Goal: Information Seeking & Learning: Learn about a topic

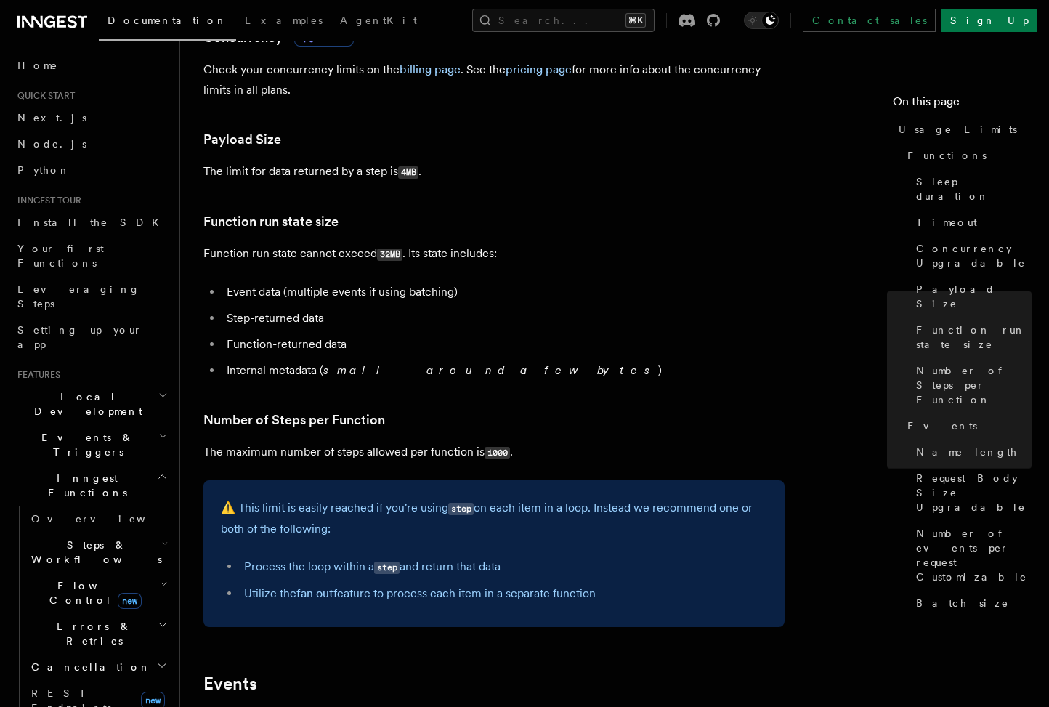
scroll to position [364, 0]
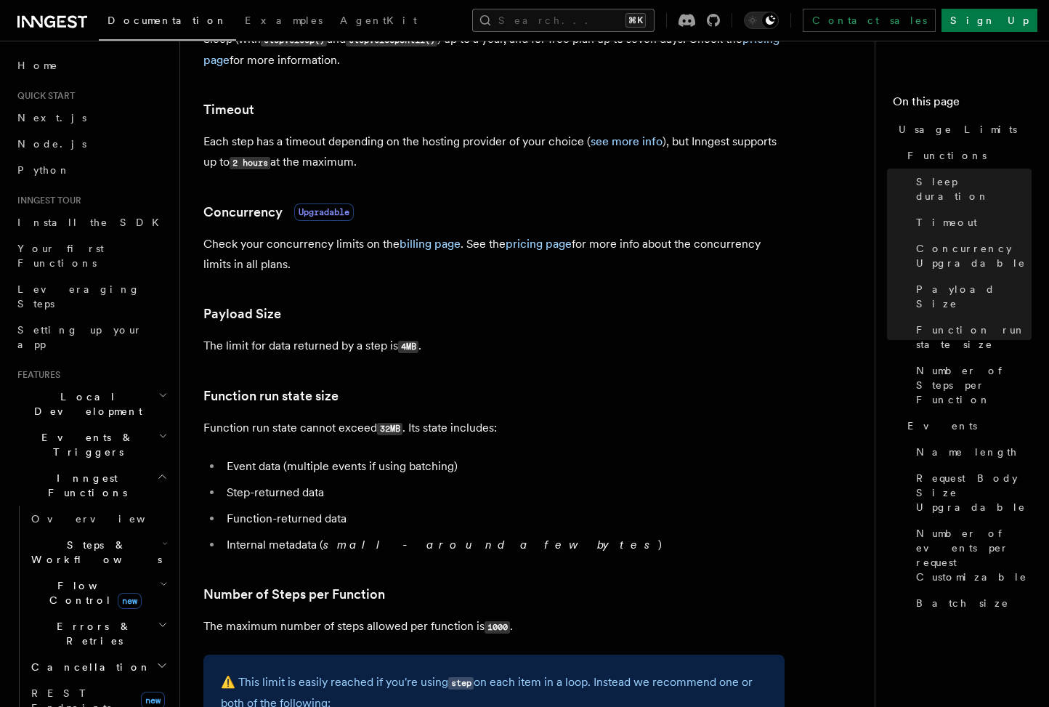
click at [565, 18] on button "Search... ⌘K" at bounding box center [563, 20] width 182 height 23
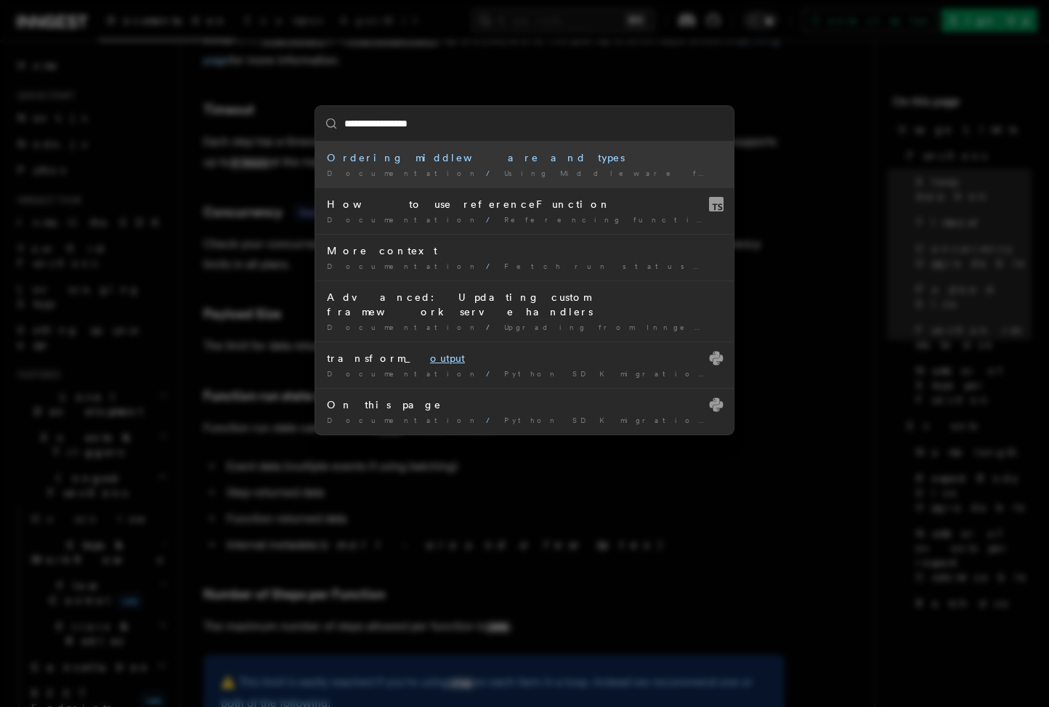
type input "**********"
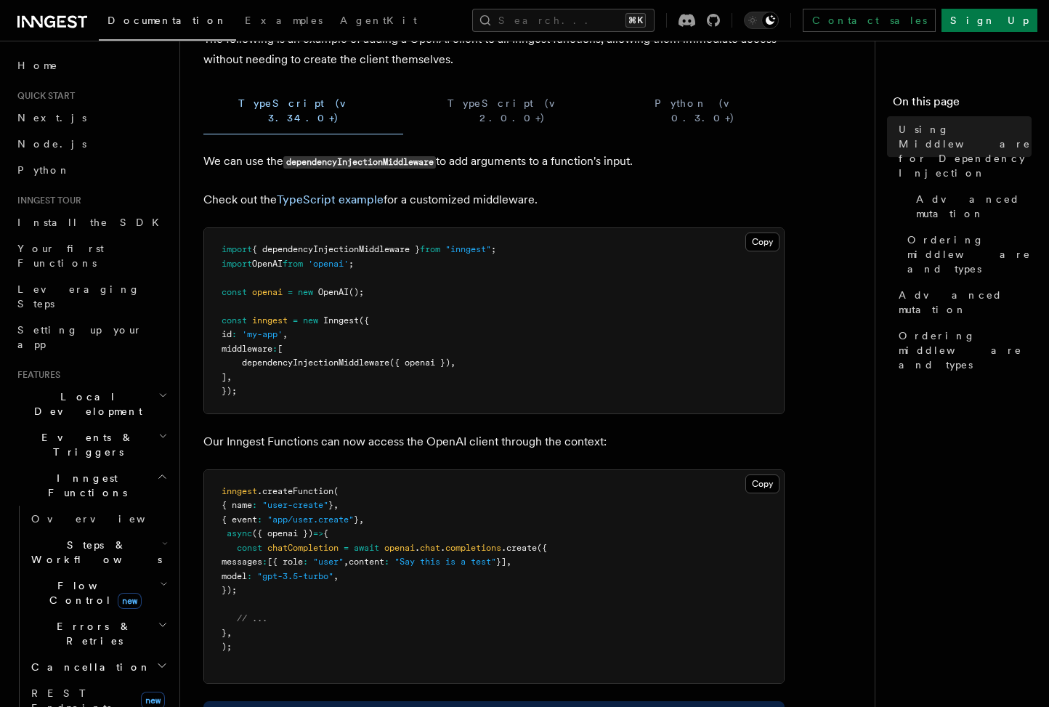
scroll to position [256, 0]
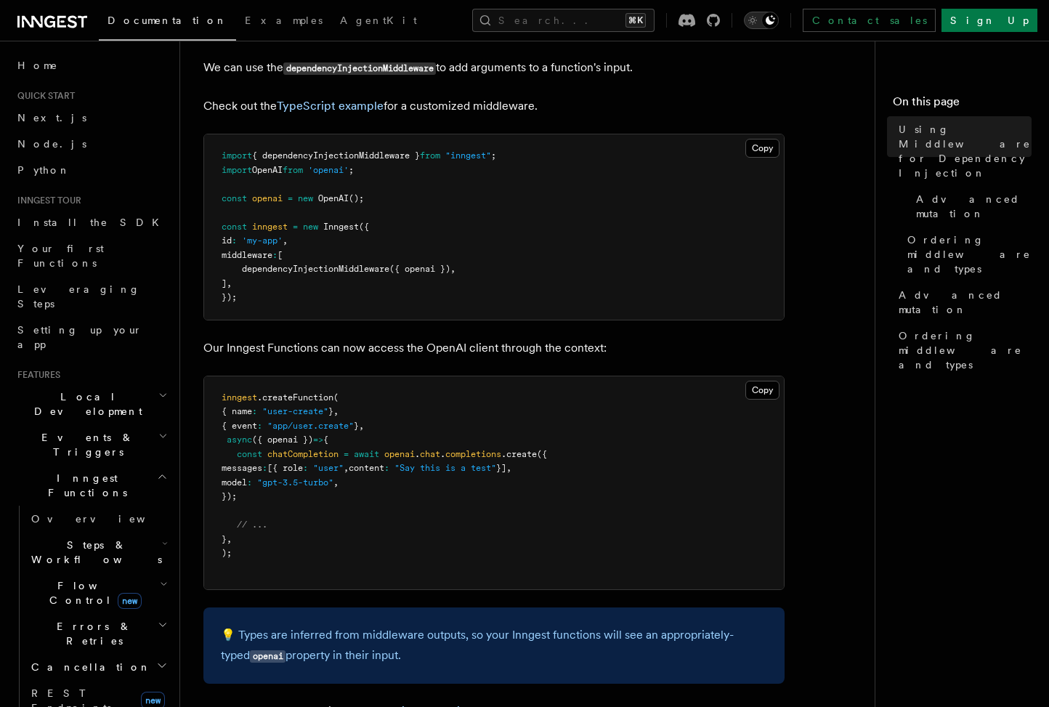
click at [754, 19] on icon "Toggle dark mode" at bounding box center [752, 21] width 4 height 4
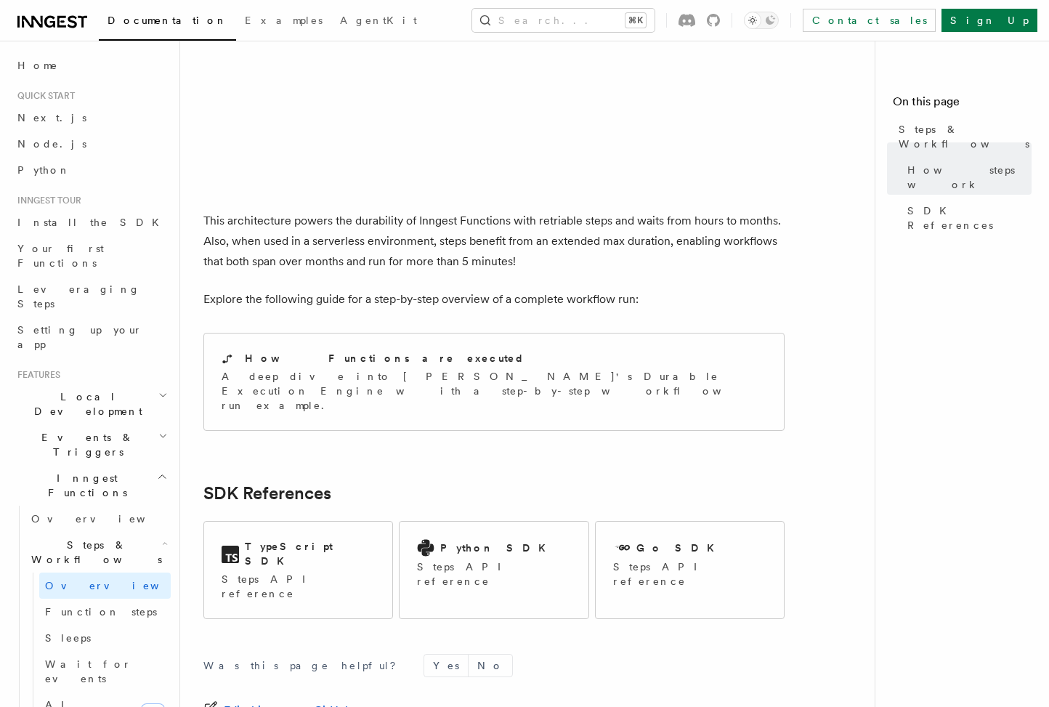
scroll to position [1451, 0]
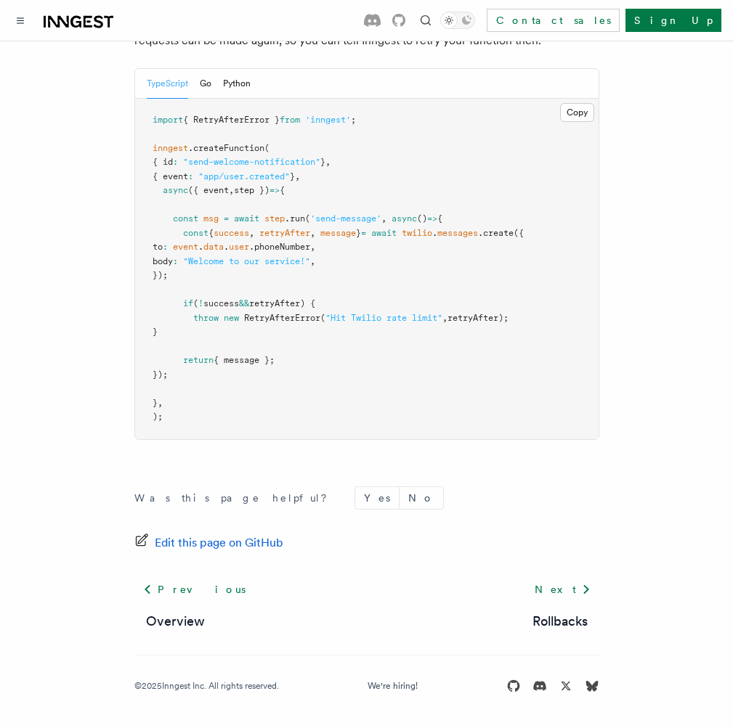
scroll to position [2259, 0]
